Goal: Browse casually: Explore the website without a specific task or goal

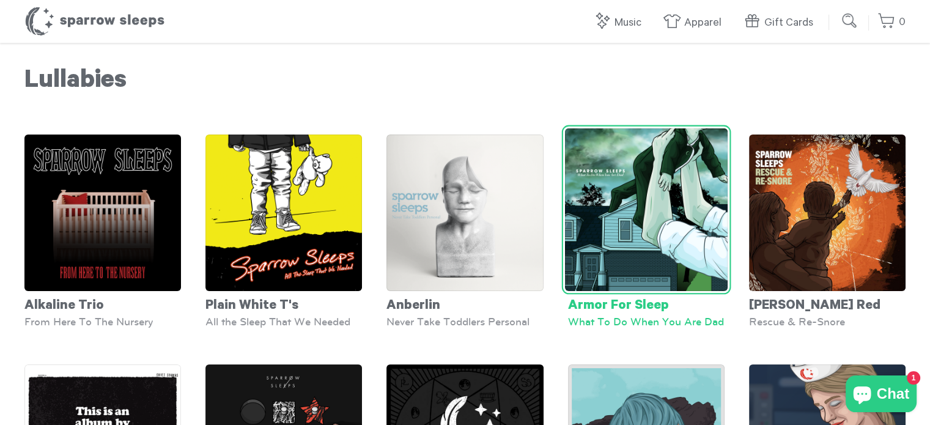
click at [667, 217] on img at bounding box center [645, 209] width 163 height 163
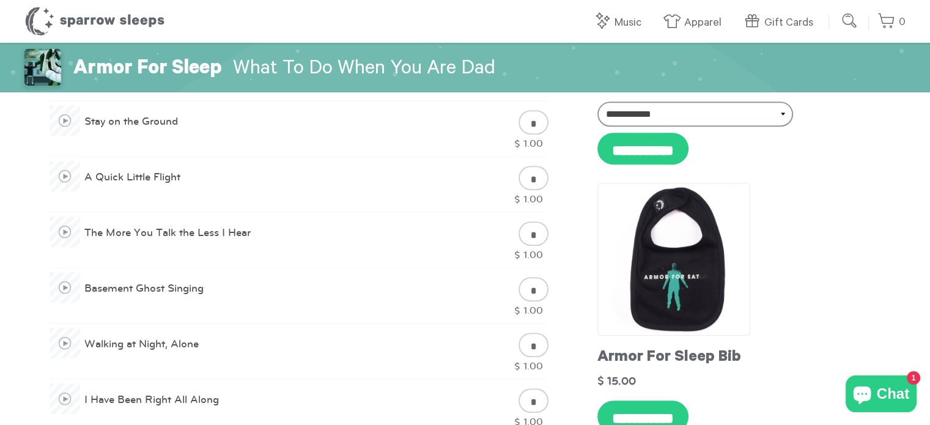
scroll to position [917, 0]
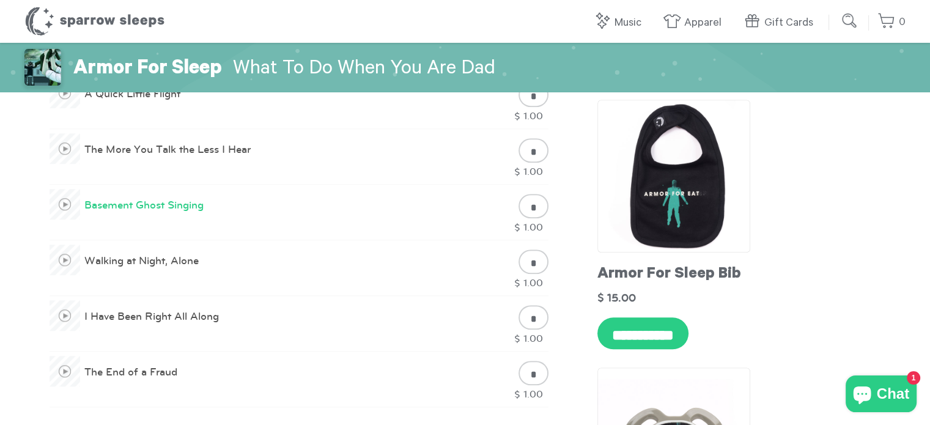
click at [141, 205] on link "Basement Ghost Singing" at bounding box center [127, 212] width 155 height 32
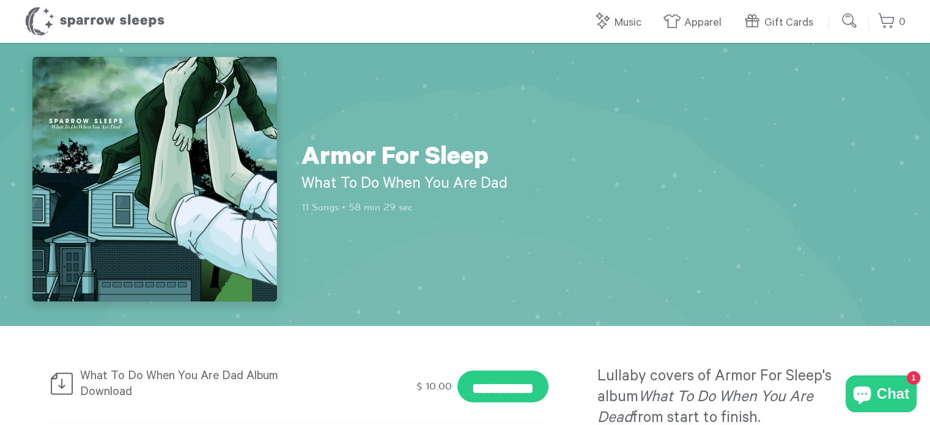
scroll to position [0, 0]
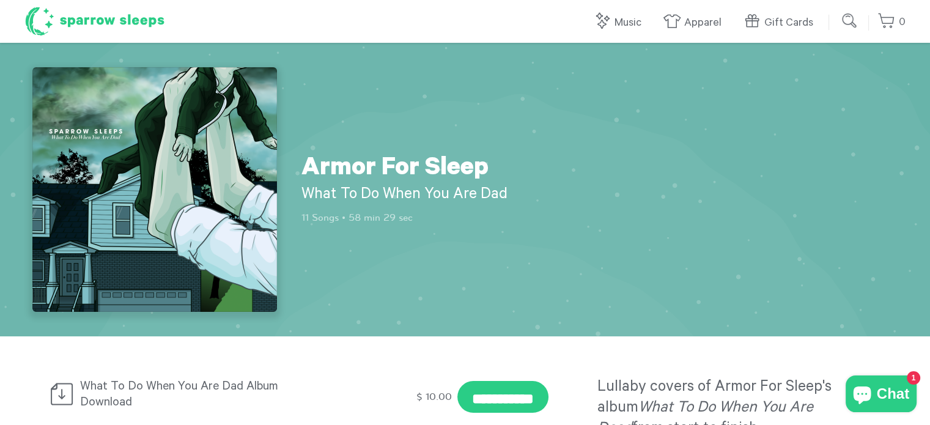
click at [122, 23] on h1 "Sparrow Sleeps" at bounding box center [94, 21] width 141 height 31
